Goal: Check status: Check status

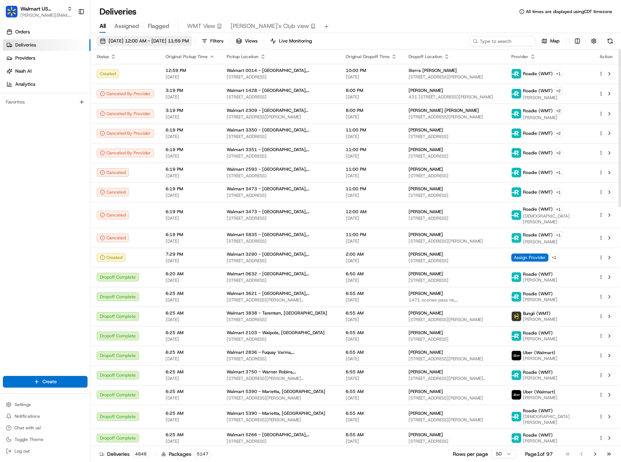
click at [192, 37] on button "08/15/2025 12:00 AM - 08/15/2025 11:59 PM" at bounding box center [144, 41] width 95 height 10
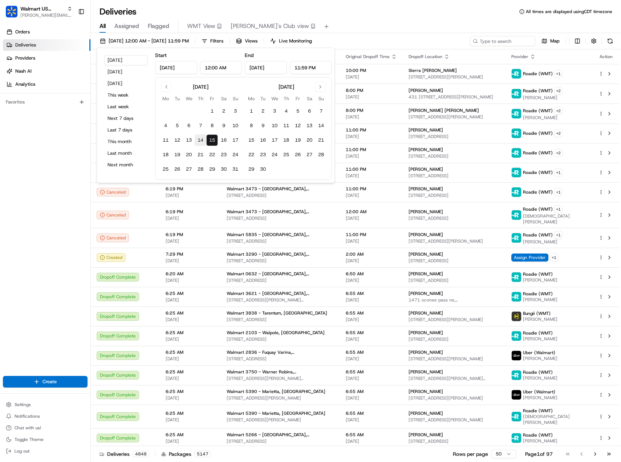
click at [202, 142] on button "14" at bounding box center [200, 140] width 12 height 12
type input "Aug 14, 2025"
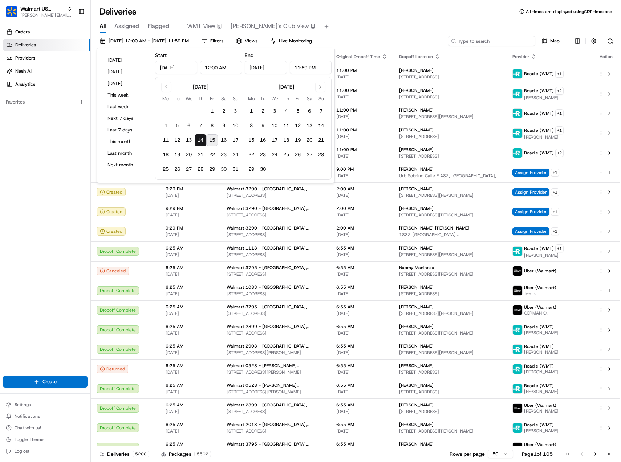
click at [492, 40] on input at bounding box center [491, 41] width 87 height 10
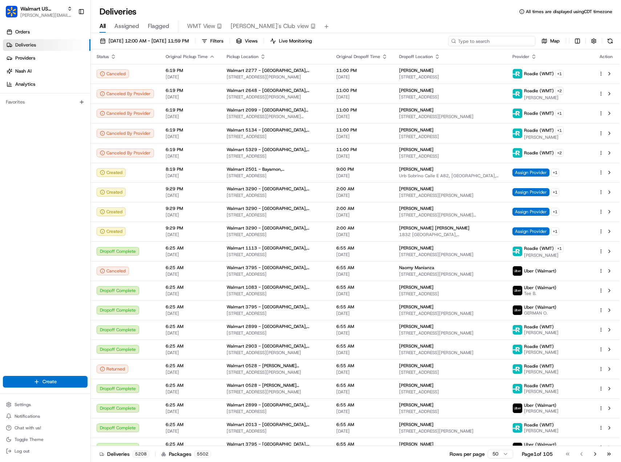
paste input "200013814908954"
type input "200013814908954"
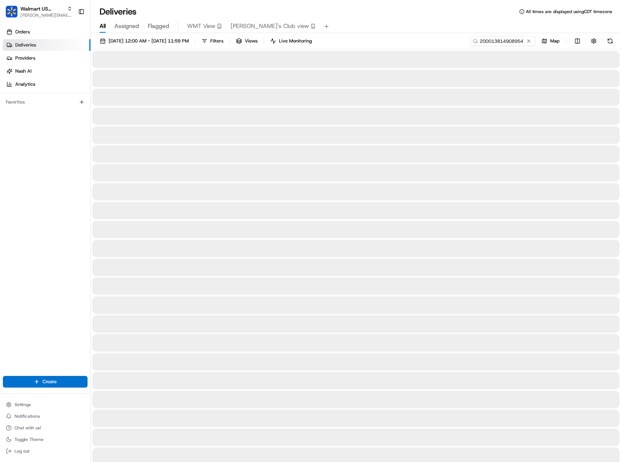
click at [386, 40] on div "08/14/2025 12:00 AM - 08/14/2025 11:59 PM Filters Views Live Monitoring 2000138…" at bounding box center [356, 42] width 530 height 13
